Goal: Task Accomplishment & Management: Complete application form

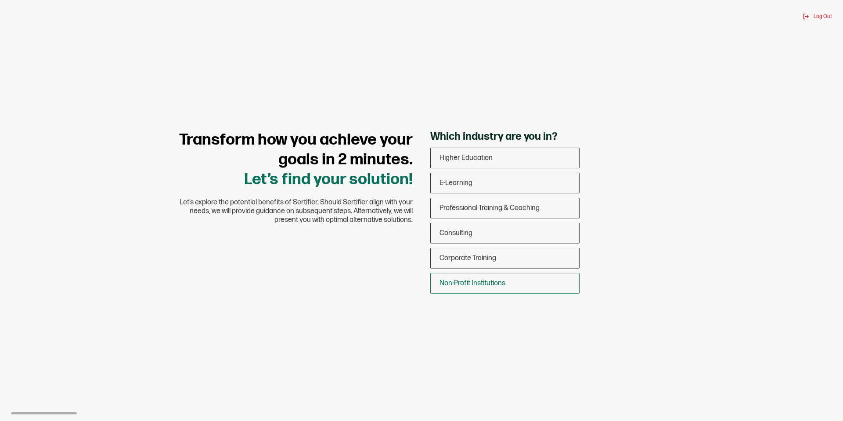
click at [464, 282] on span "Non-Profit Institutions" at bounding box center [472, 283] width 66 height 8
click at [0, 0] on input "Non-Profit Institutions" at bounding box center [0, 0] width 0 height 0
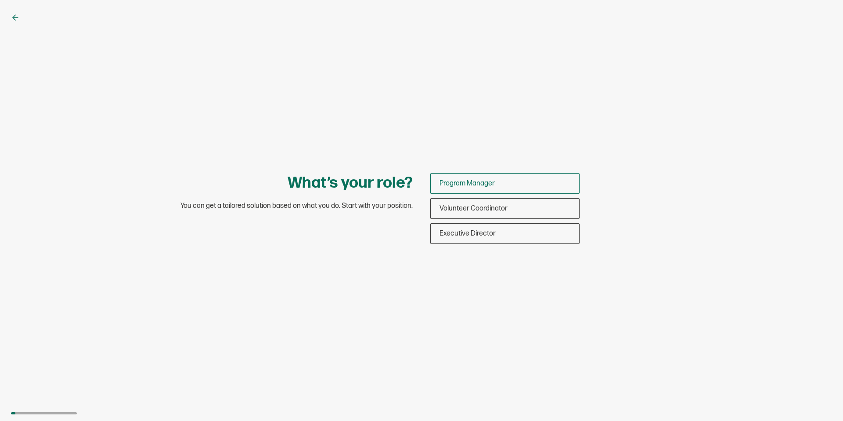
click at [504, 184] on div "Program Manager" at bounding box center [505, 183] width 148 height 21
click at [0, 0] on input "Program Manager" at bounding box center [0, 0] width 0 height 0
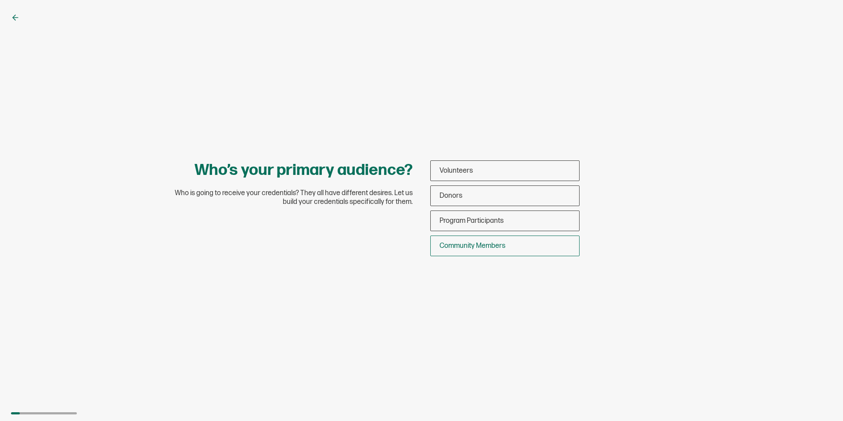
click at [478, 244] on span "Community Members" at bounding box center [472, 245] width 66 height 8
click at [0, 0] on input "Community Members" at bounding box center [0, 0] width 0 height 0
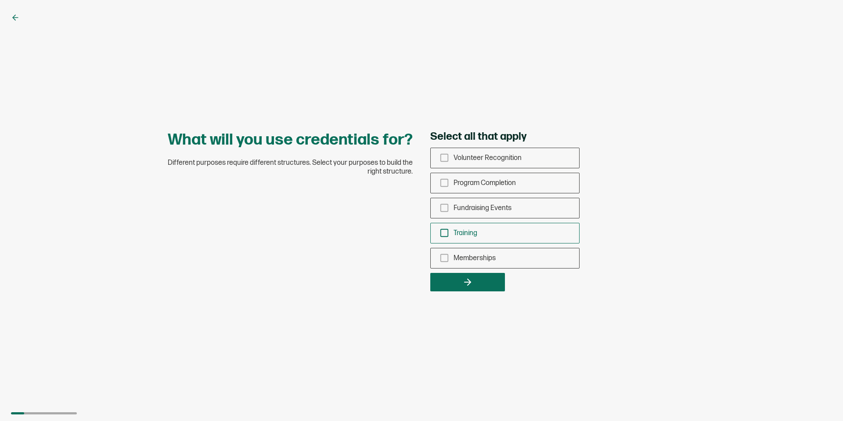
click at [444, 232] on icon "checkbox-group" at bounding box center [444, 233] width 10 height 10
click at [0, 0] on input "Training" at bounding box center [0, 0] width 0 height 0
click at [459, 281] on button "button" at bounding box center [467, 282] width 75 height 18
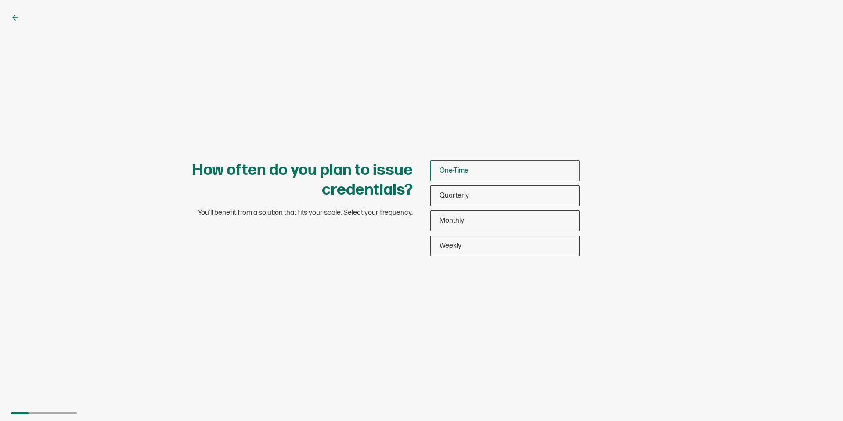
click at [477, 173] on div "One-Time" at bounding box center [505, 170] width 148 height 21
click at [0, 0] on input "One-Time" at bounding box center [0, 0] width 0 height 0
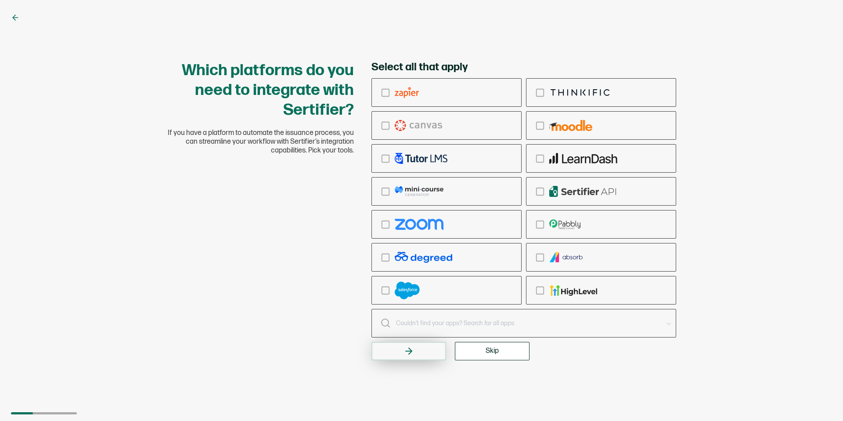
click at [412, 352] on icon "button" at bounding box center [408, 350] width 11 height 11
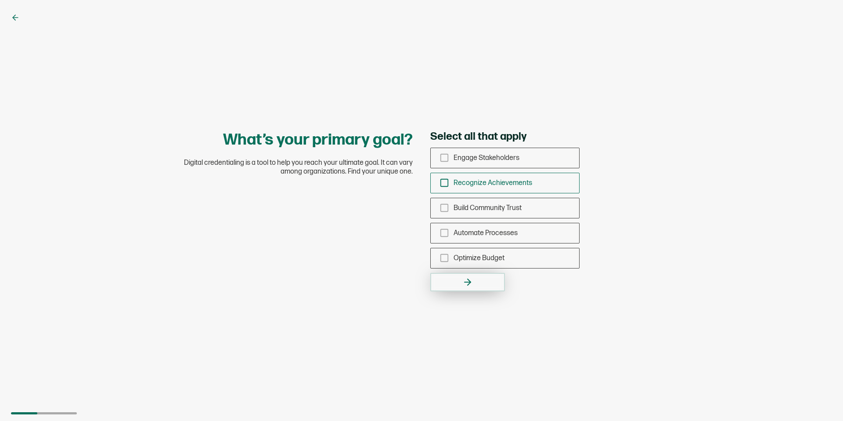
click at [444, 183] on icon "checkbox-group" at bounding box center [444, 183] width 10 height 10
click at [0, 0] on input "Recognize Achievements" at bounding box center [0, 0] width 0 height 0
click at [478, 284] on button "button" at bounding box center [467, 282] width 75 height 18
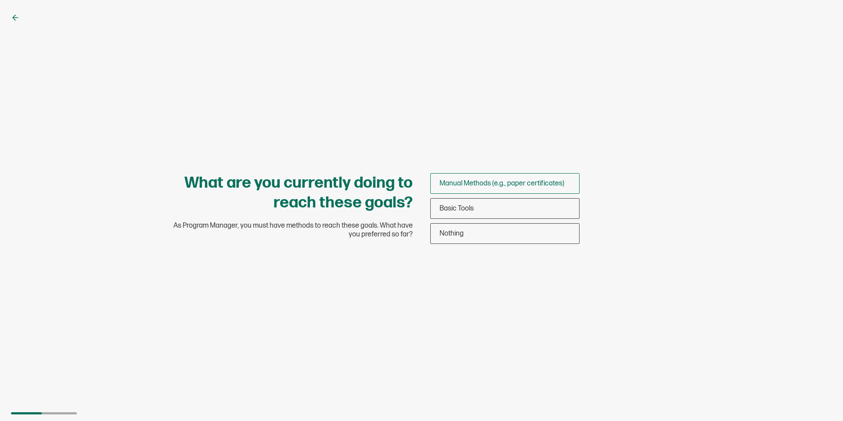
click at [476, 183] on span "Manual Methods (e.g., paper certificates)" at bounding box center [501, 183] width 125 height 8
click at [0, 0] on input "Manual Methods (e.g., paper certificates)" at bounding box center [0, 0] width 0 height 0
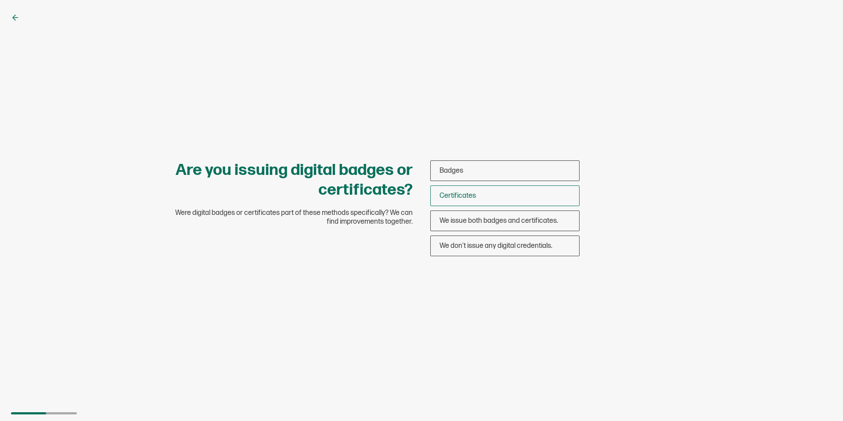
click at [474, 194] on span "Certificates" at bounding box center [457, 195] width 36 height 8
click at [0, 0] on input "Certificates" at bounding box center [0, 0] width 0 height 0
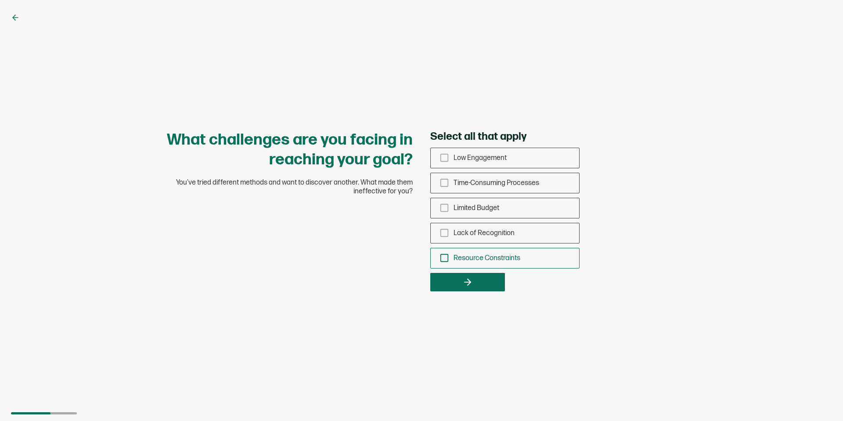
click at [445, 257] on icon "checkbox-group" at bounding box center [444, 258] width 10 height 10
click at [0, 0] on input "Resource Constraints" at bounding box center [0, 0] width 0 height 0
click at [469, 282] on icon "button" at bounding box center [468, 282] width 3 height 6
